Goal: Transaction & Acquisition: Purchase product/service

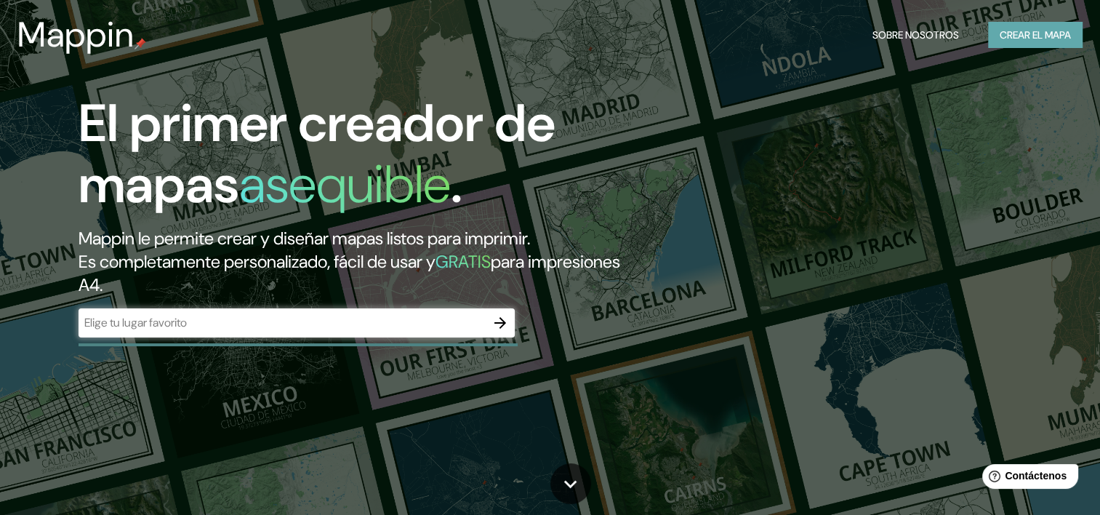
click at [1020, 43] on font "Crear el mapa" at bounding box center [1035, 35] width 71 height 18
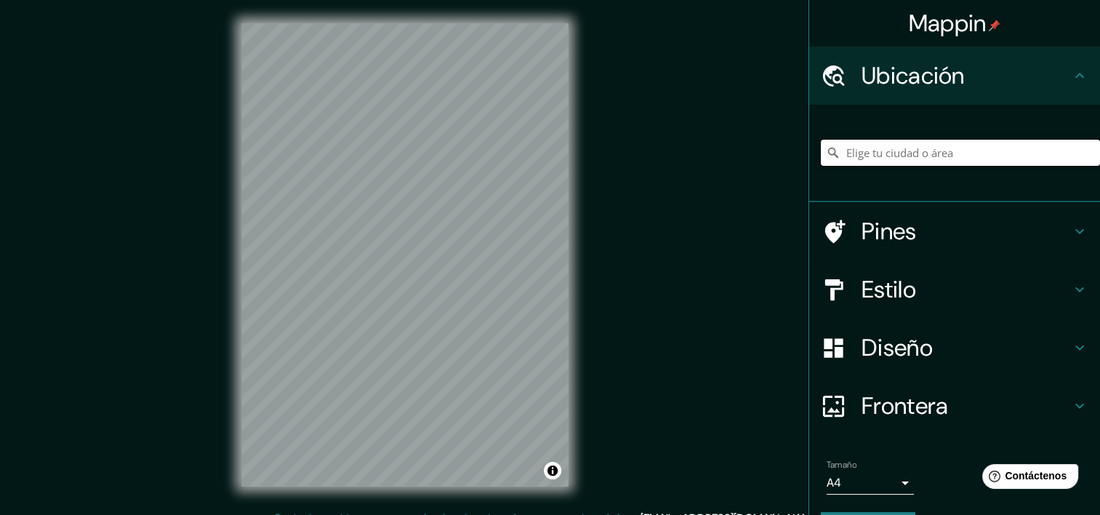
click at [927, 148] on input "Elige tu ciudad o área" at bounding box center [960, 153] width 279 height 26
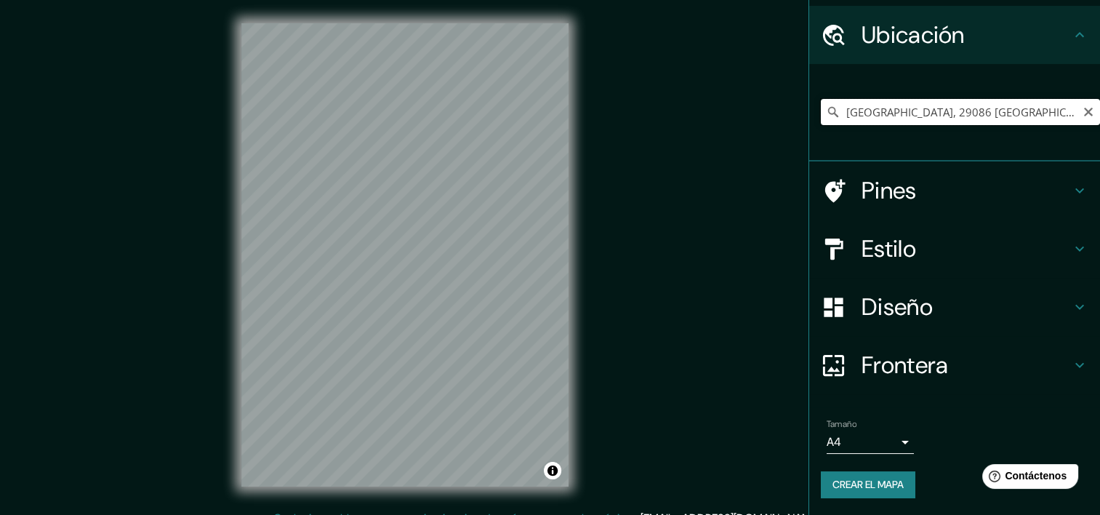
click at [890, 124] on input "[GEOGRAPHIC_DATA], 29086 [GEOGRAPHIC_DATA][PERSON_NAME], [GEOGRAPHIC_DATA], [GE…" at bounding box center [960, 112] width 279 height 26
click at [887, 118] on input "[GEOGRAPHIC_DATA], 29086 [GEOGRAPHIC_DATA][PERSON_NAME], [GEOGRAPHIC_DATA], [GE…" at bounding box center [960, 112] width 279 height 26
type input "c"
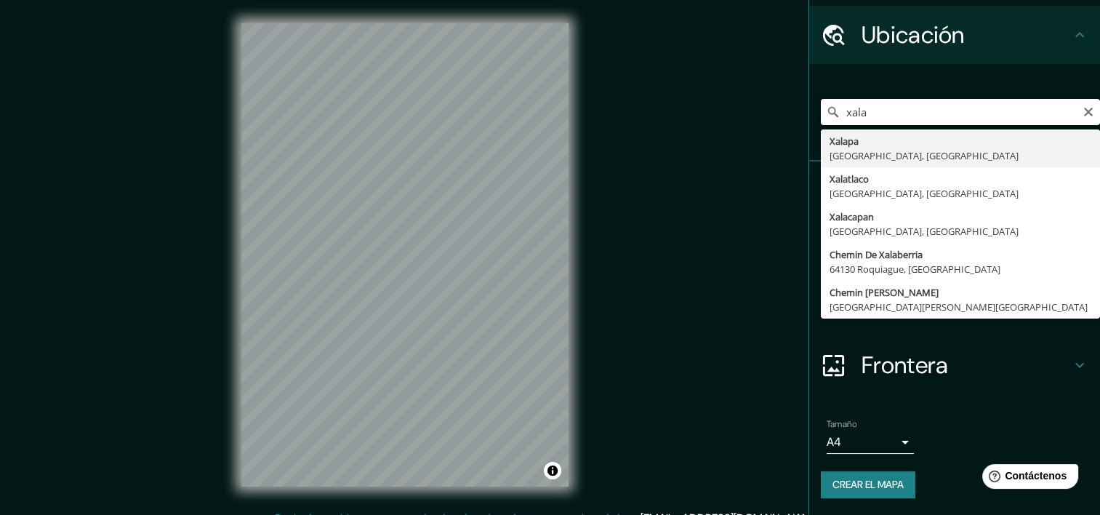
type input "[GEOGRAPHIC_DATA], [GEOGRAPHIC_DATA], [GEOGRAPHIC_DATA]"
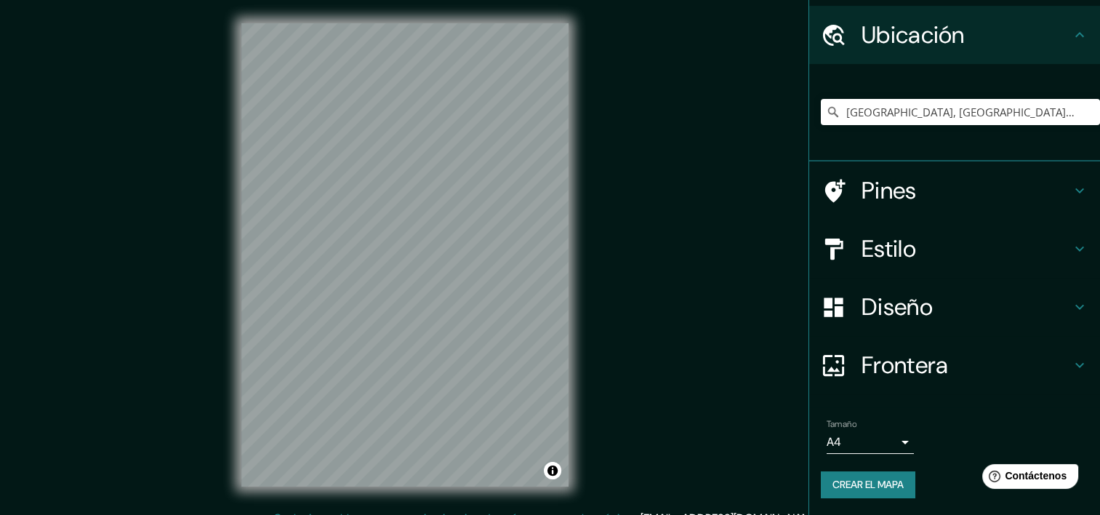
click at [869, 247] on h4 "Estilo" at bounding box center [965, 248] width 209 height 29
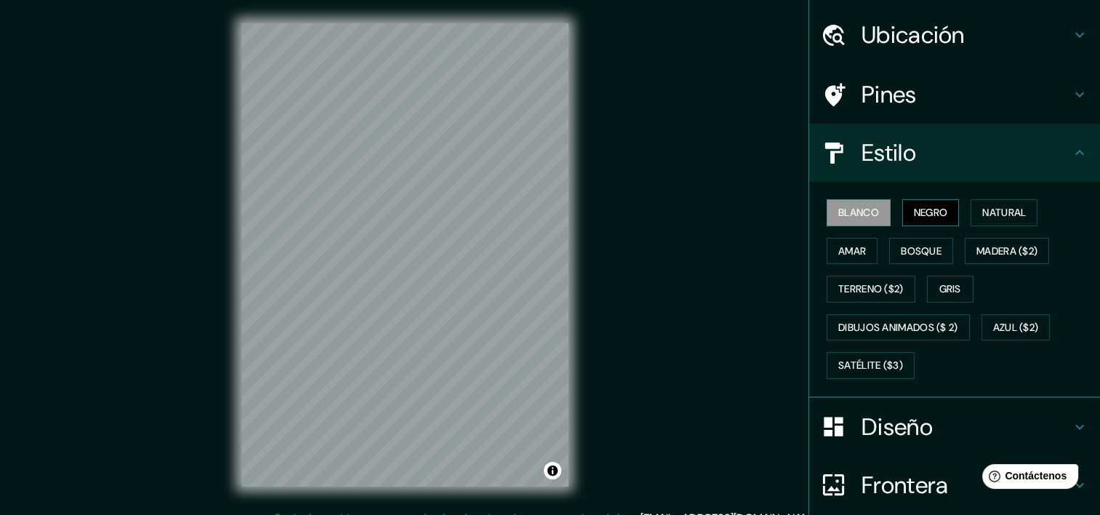
click at [914, 209] on font "Negro" at bounding box center [931, 213] width 34 height 18
click at [995, 212] on font "Natural" at bounding box center [1004, 213] width 44 height 18
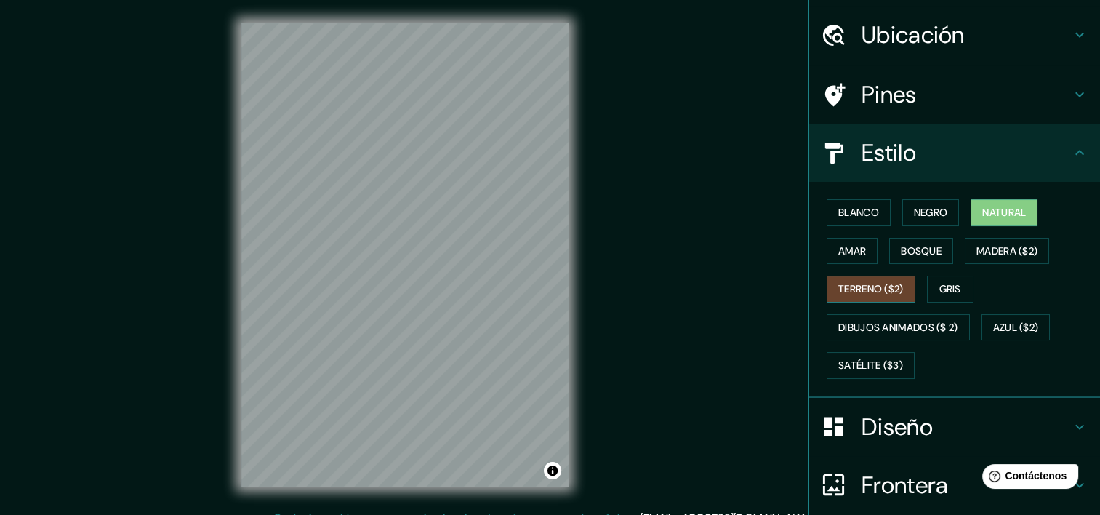
click at [870, 289] on font "Terreno ($2)" at bounding box center [870, 289] width 65 height 18
click at [922, 242] on font "Bosque" at bounding box center [921, 251] width 41 height 18
click at [982, 205] on font "Natural" at bounding box center [1004, 213] width 44 height 18
click at [853, 250] on font "Amar" at bounding box center [852, 251] width 28 height 18
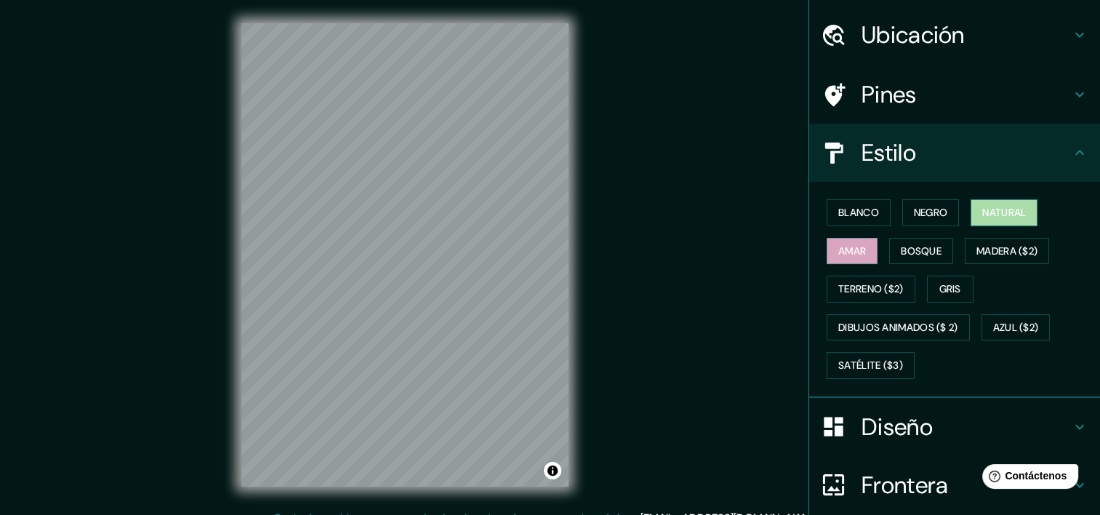
click at [1006, 209] on font "Natural" at bounding box center [1004, 213] width 44 height 18
click at [924, 419] on h4 "Diseño" at bounding box center [965, 426] width 209 height 29
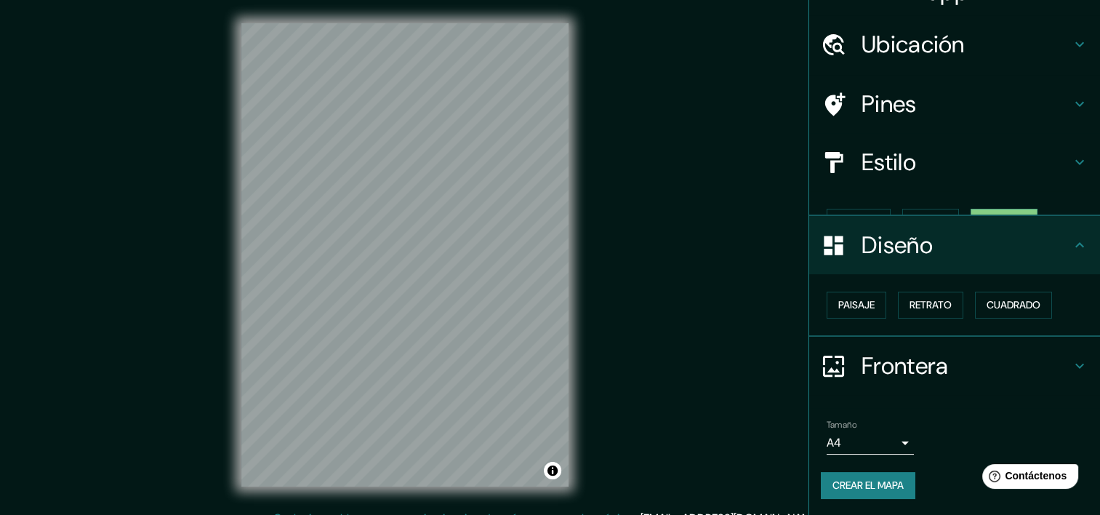
scroll to position [7, 0]
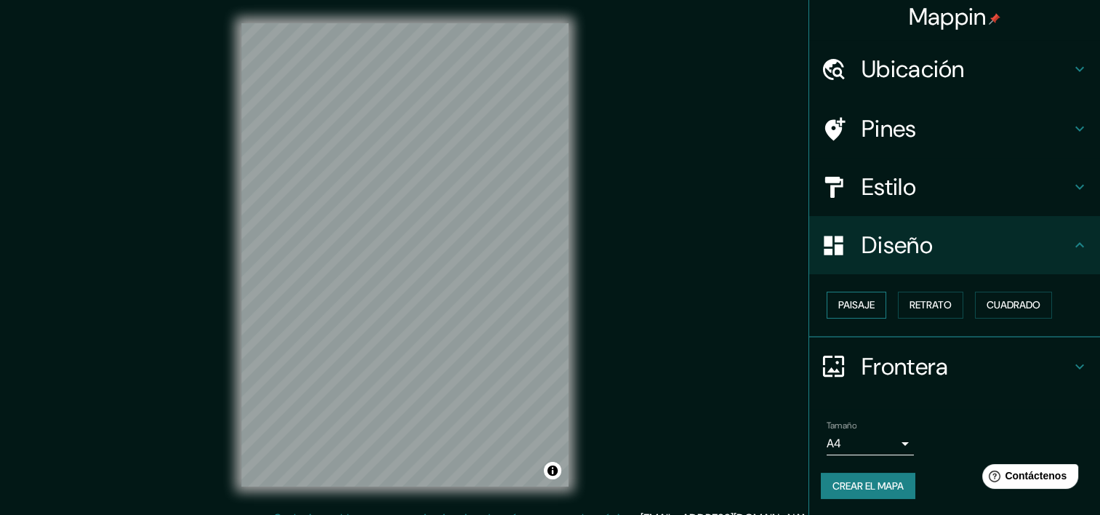
click at [868, 303] on button "Paisaje" at bounding box center [857, 305] width 60 height 27
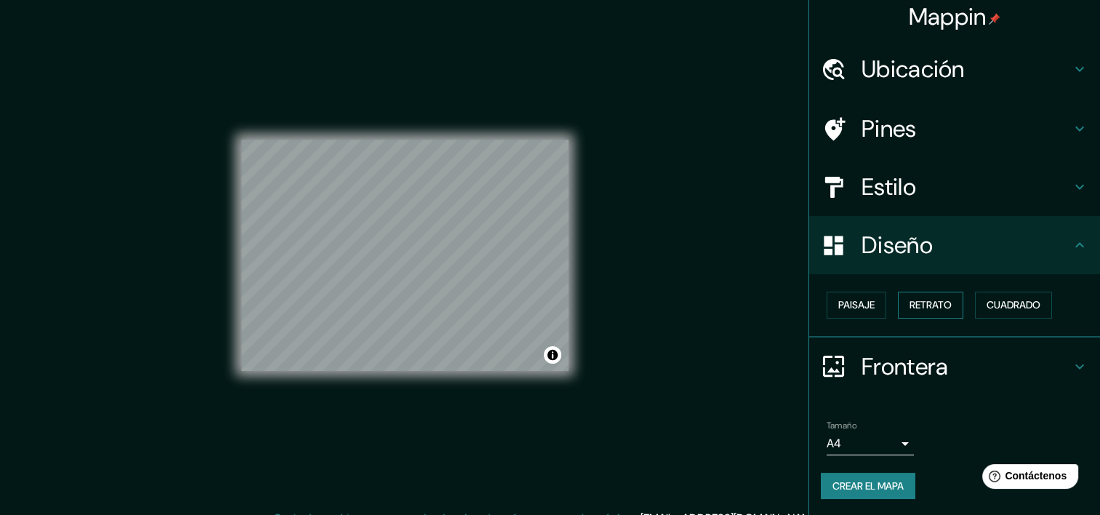
click at [912, 308] on font "Retrato" at bounding box center [930, 305] width 42 height 18
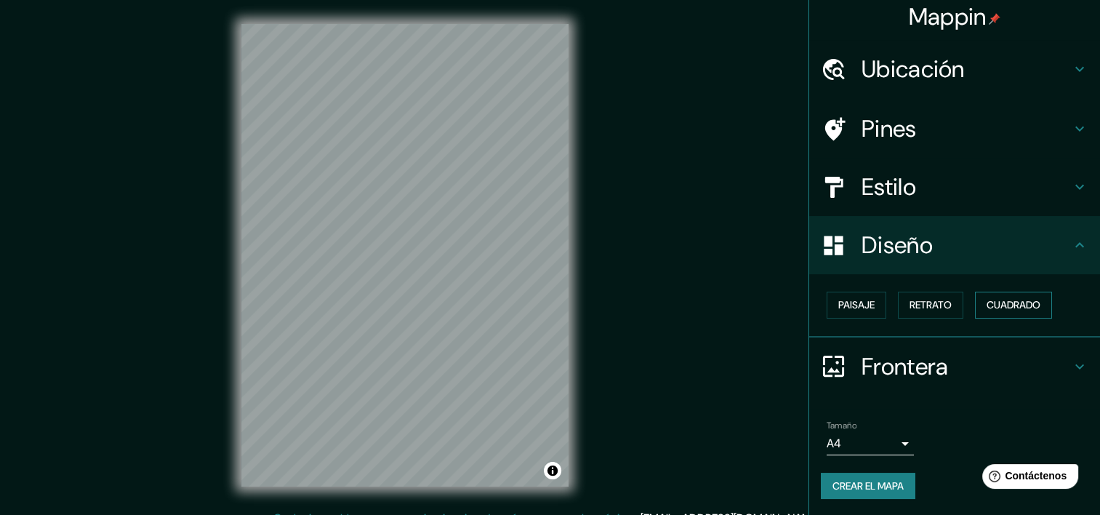
click at [1006, 292] on button "Cuadrado" at bounding box center [1013, 305] width 77 height 27
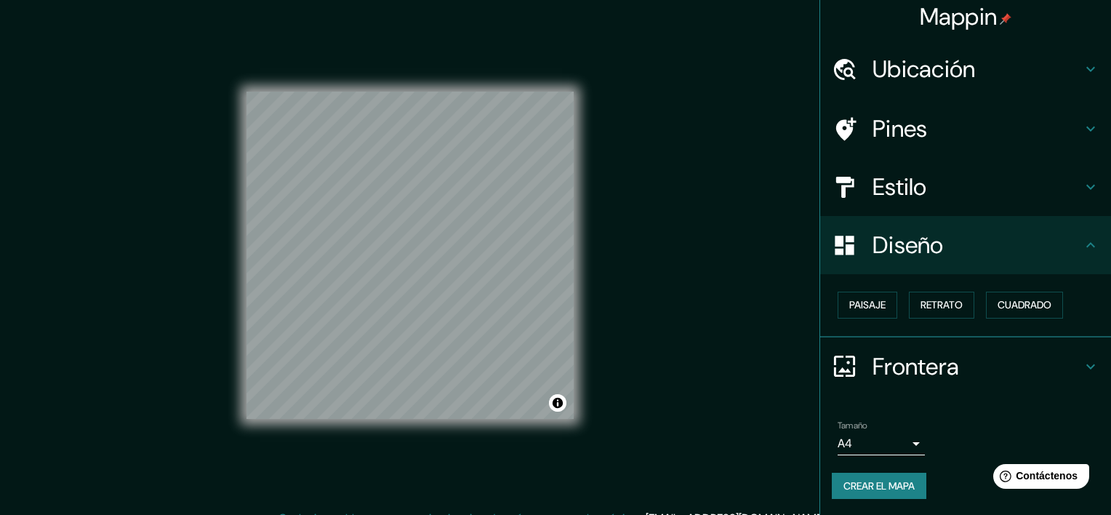
click at [872, 441] on body "Mappin Ubicación [GEOGRAPHIC_DATA], [GEOGRAPHIC_DATA], [GEOGRAPHIC_DATA] [GEOGR…" at bounding box center [555, 257] width 1111 height 515
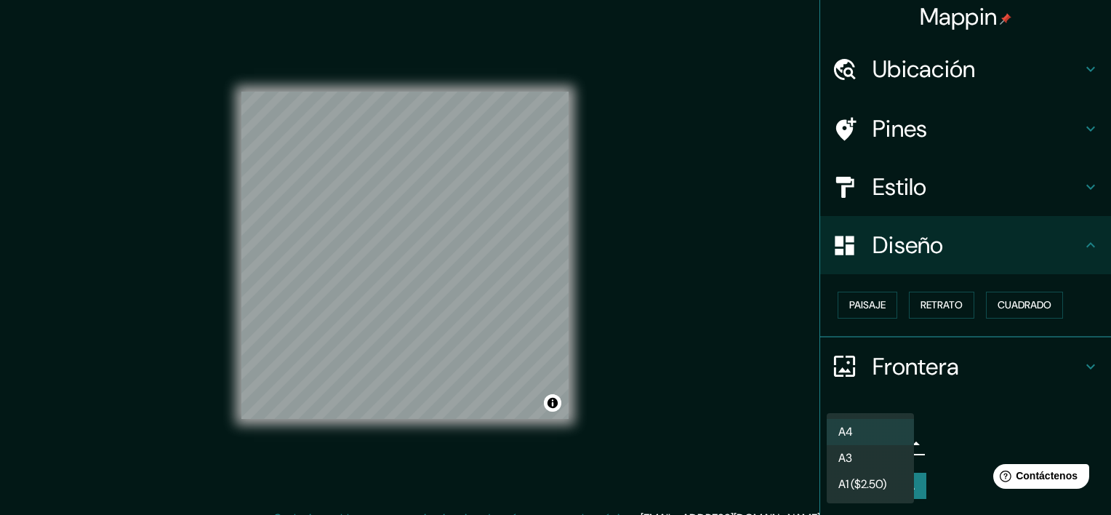
click at [940, 441] on div at bounding box center [555, 257] width 1111 height 515
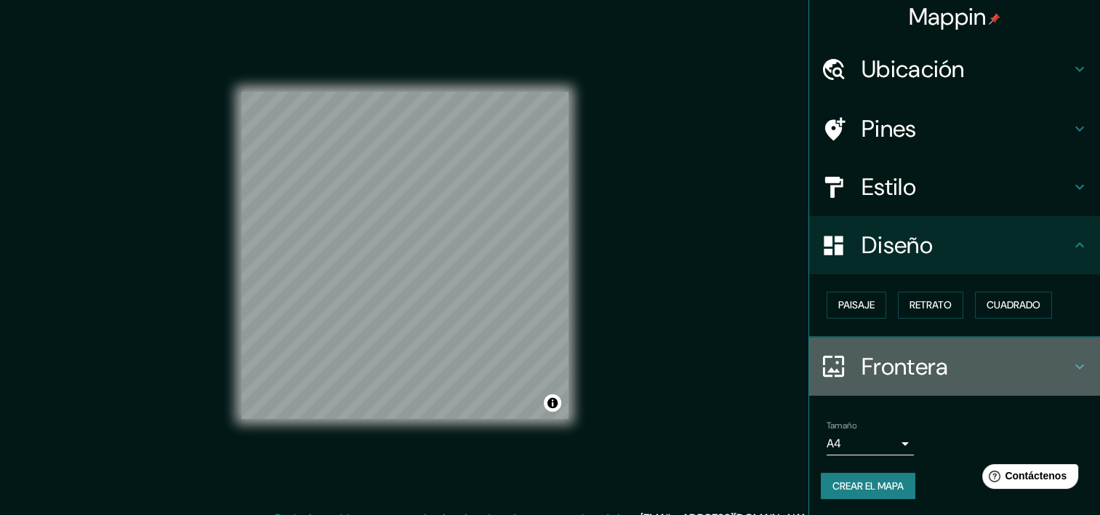
click at [954, 358] on h4 "Frontera" at bounding box center [965, 366] width 209 height 29
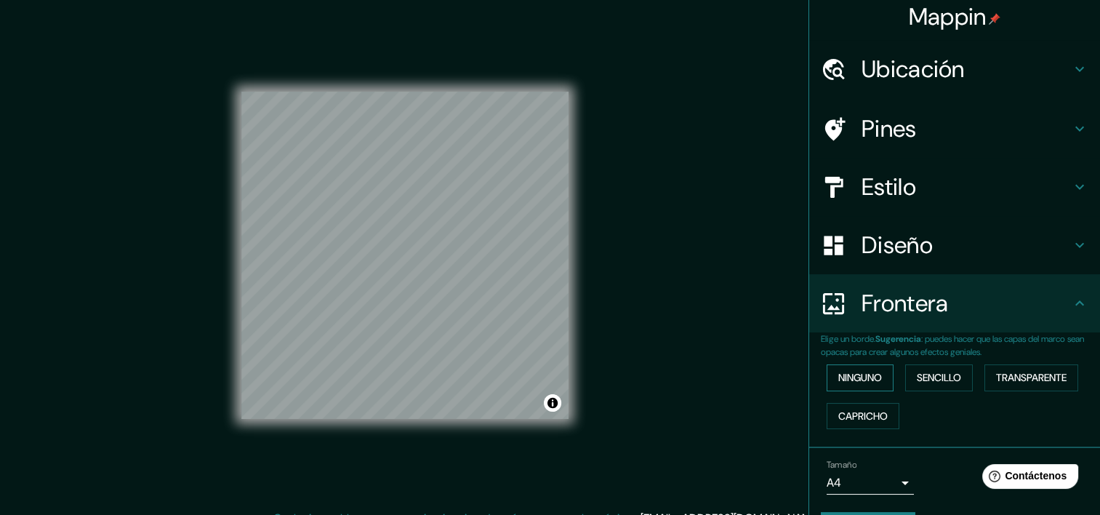
click at [849, 373] on font "Ninguno" at bounding box center [860, 378] width 44 height 18
click at [920, 377] on font "Sencillo" at bounding box center [939, 378] width 44 height 18
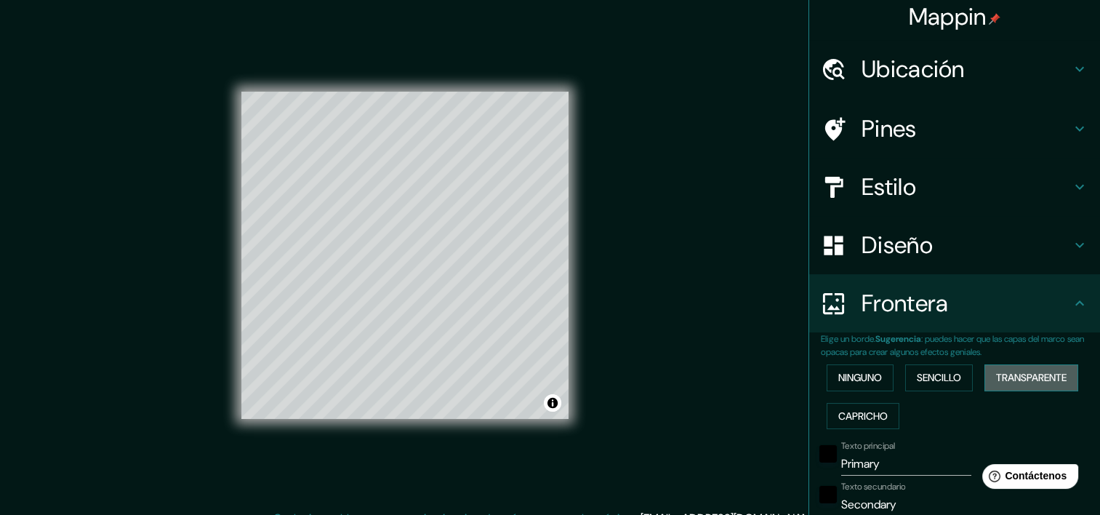
click at [1004, 377] on font "Transparente" at bounding box center [1031, 378] width 71 height 18
click at [854, 371] on font "Ninguno" at bounding box center [860, 378] width 44 height 18
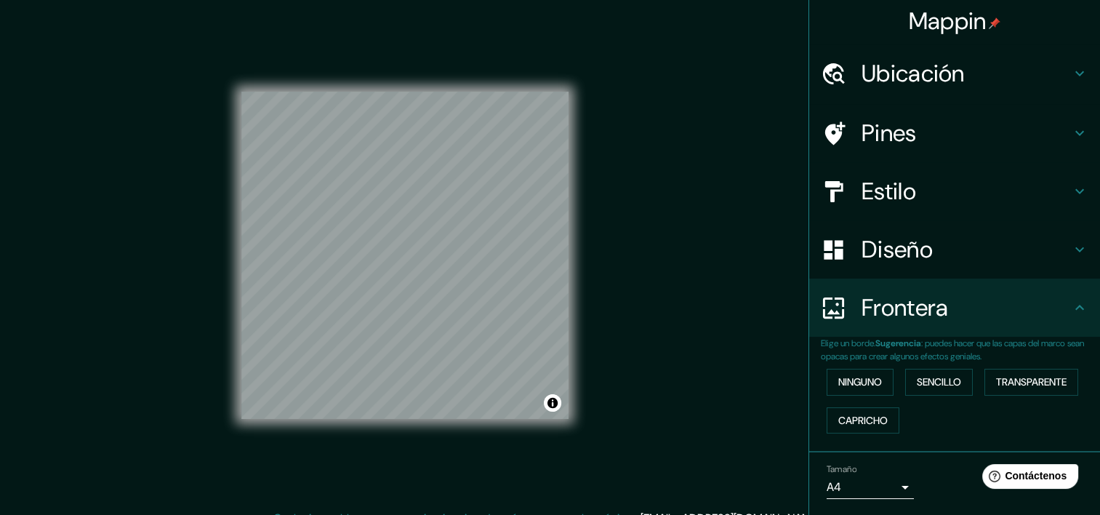
scroll to position [0, 0]
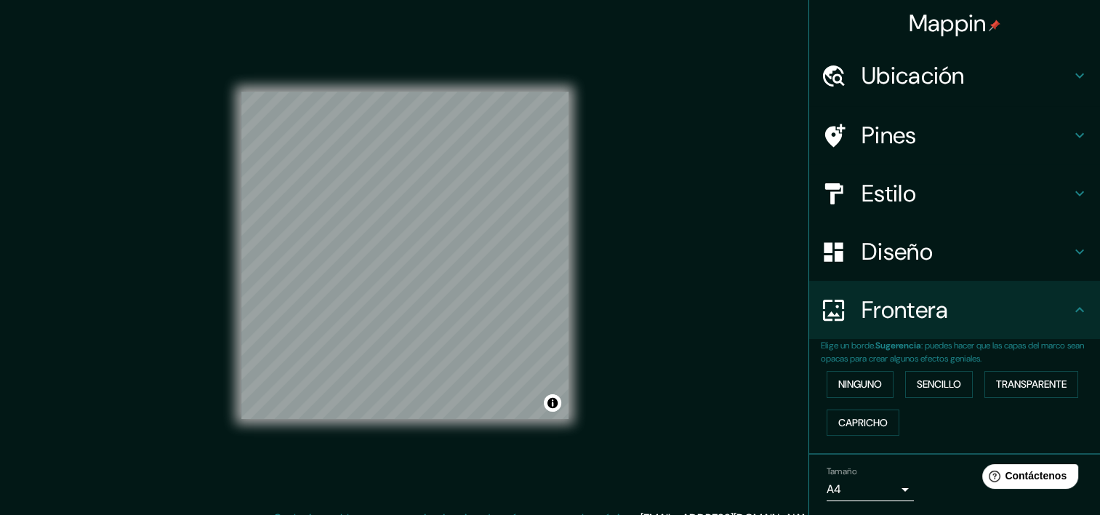
click at [942, 239] on h4 "Diseño" at bounding box center [965, 251] width 209 height 29
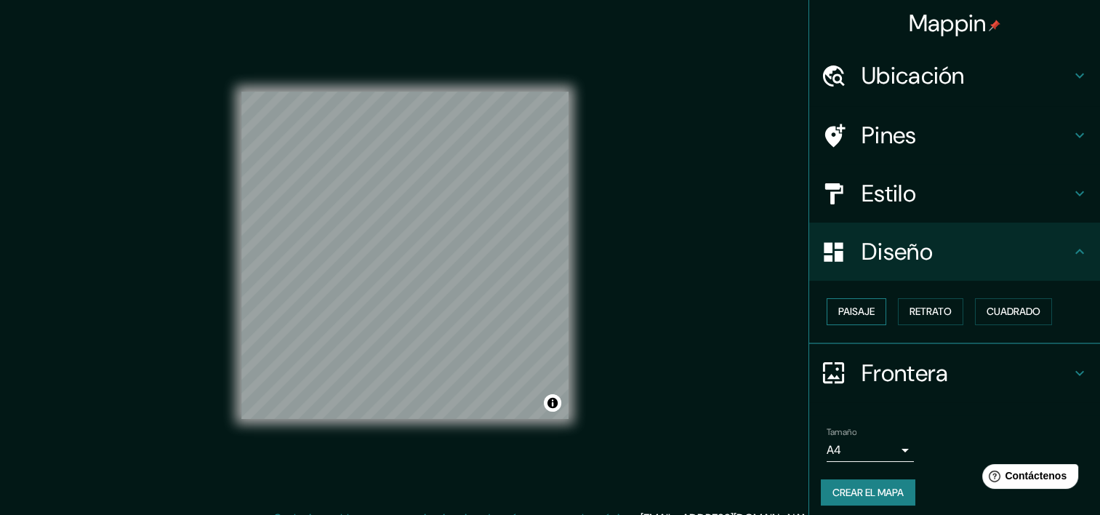
click at [852, 309] on font "Paisaje" at bounding box center [856, 311] width 36 height 18
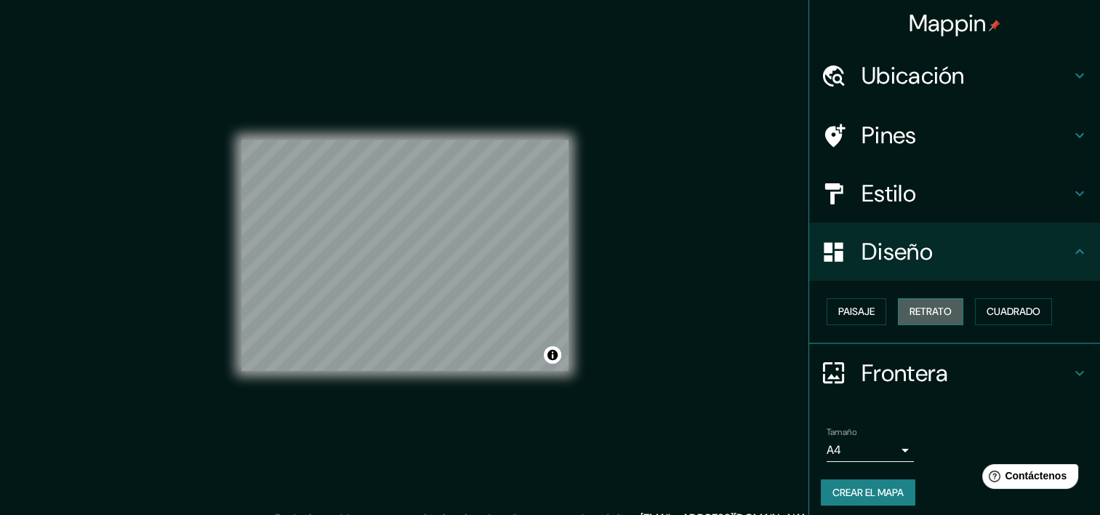
click at [909, 313] on font "Retrato" at bounding box center [930, 311] width 42 height 18
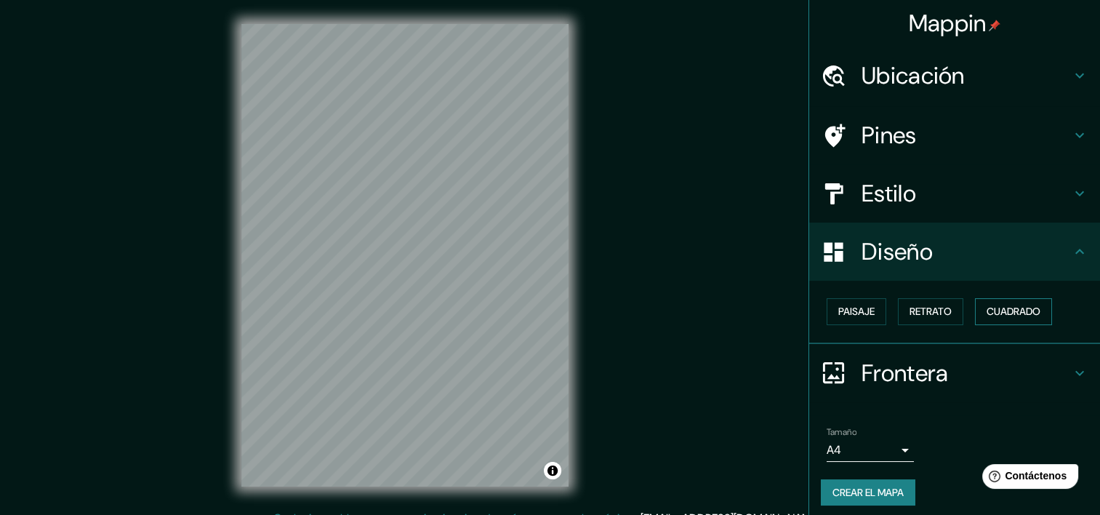
click at [992, 310] on font "Cuadrado" at bounding box center [1013, 311] width 54 height 18
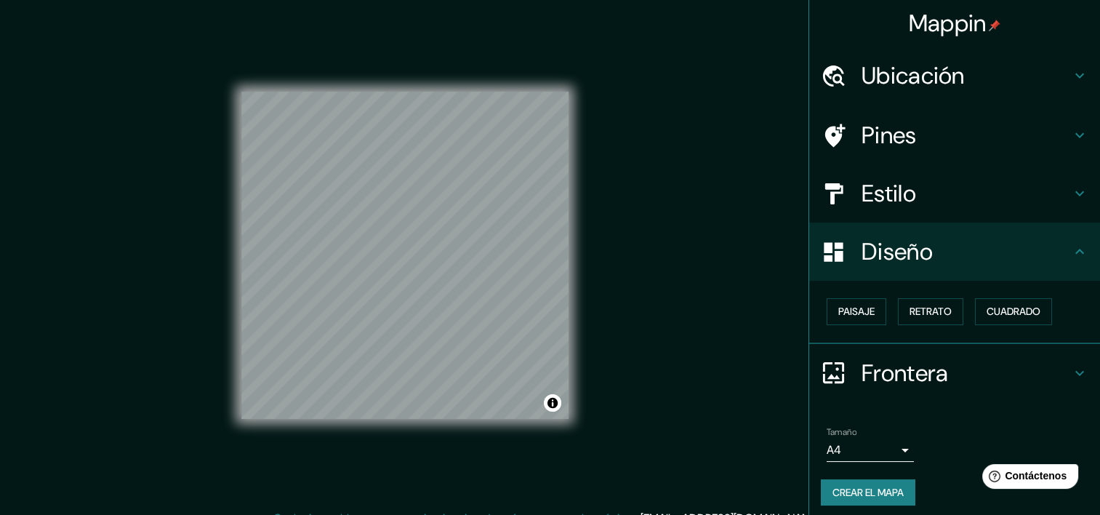
click at [888, 487] on font "Crear el mapa" at bounding box center [867, 492] width 71 height 18
